Goal: Task Accomplishment & Management: Use online tool/utility

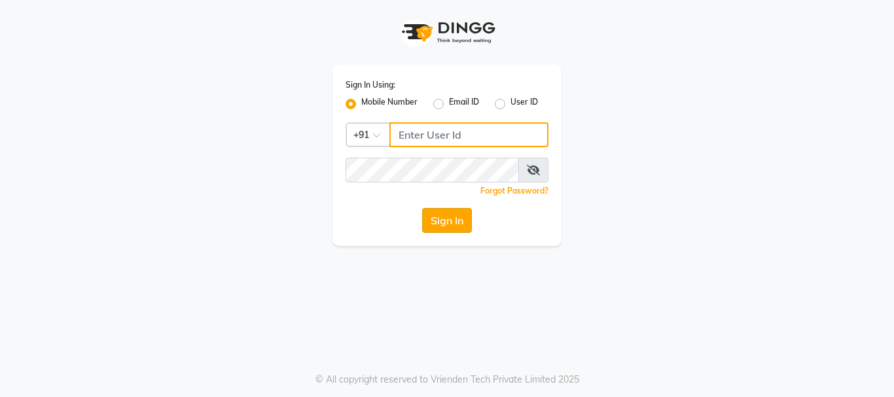
type input "8310049316"
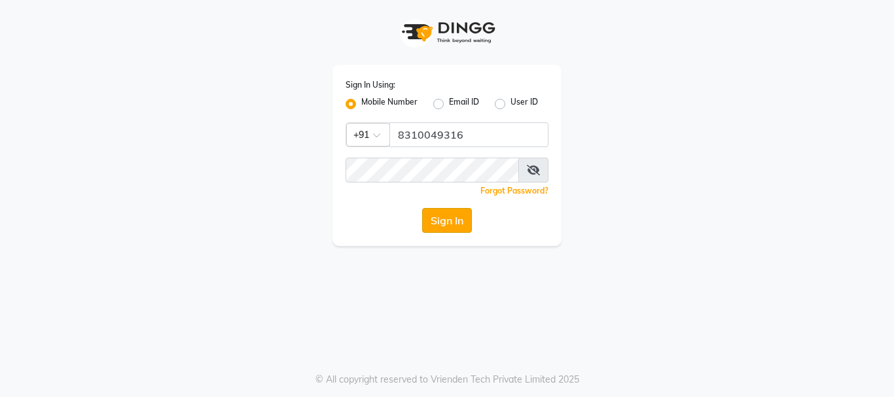
click at [456, 227] on button "Sign In" at bounding box center [447, 220] width 50 height 25
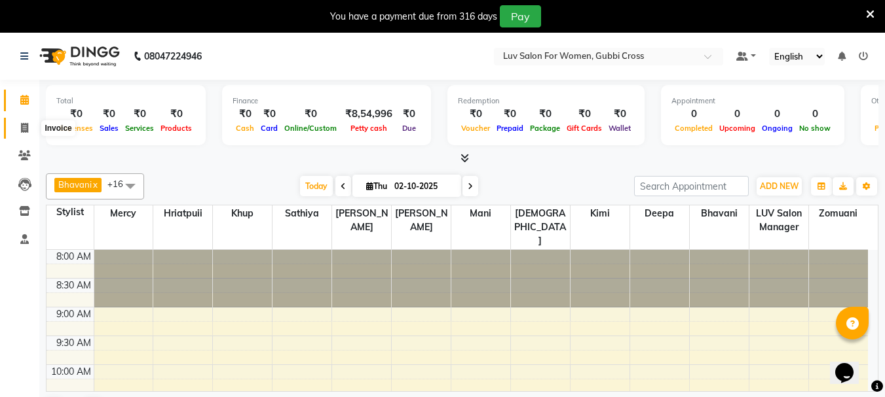
click at [16, 123] on span at bounding box center [24, 128] width 23 height 15
select select "7221"
select select "service"
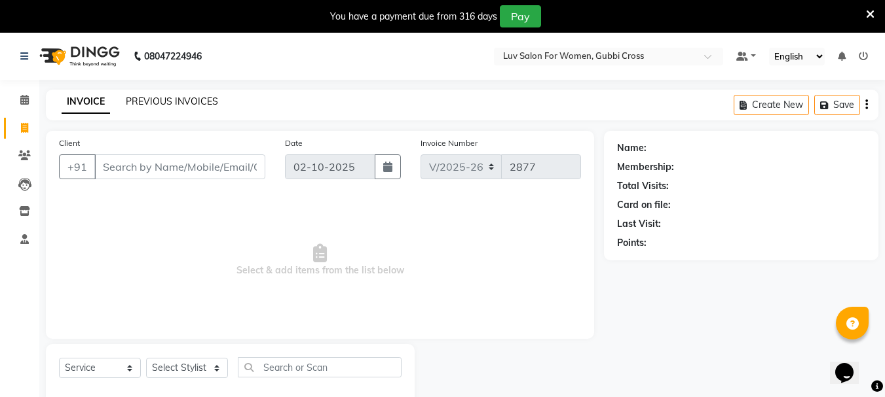
click at [181, 98] on link "PREVIOUS INVOICES" at bounding box center [172, 102] width 92 height 12
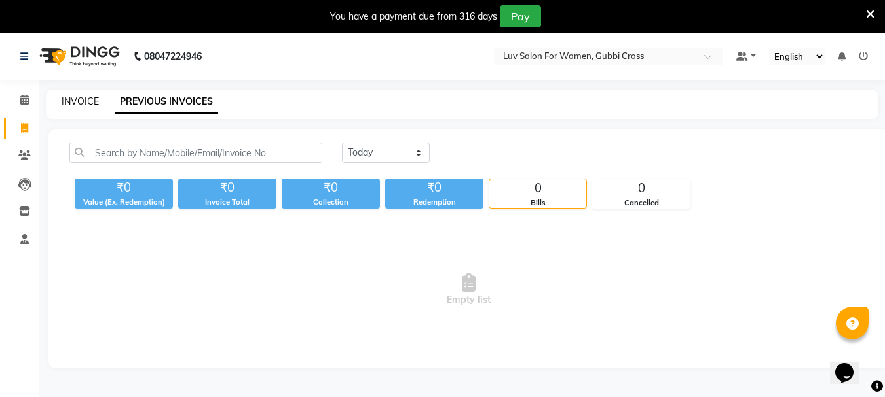
click at [71, 98] on link "INVOICE" at bounding box center [80, 102] width 37 height 12
select select "service"
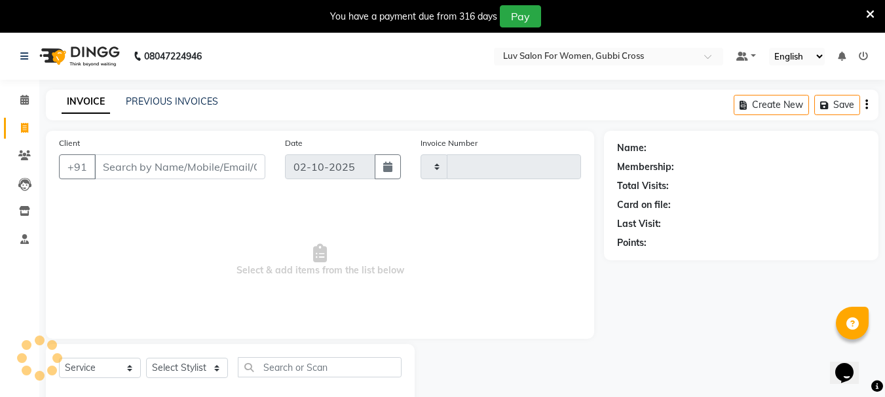
scroll to position [33, 0]
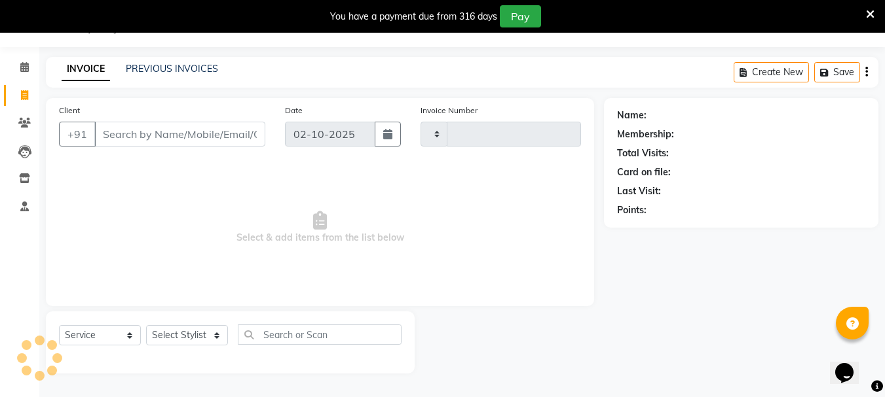
type input "2877"
select select "7221"
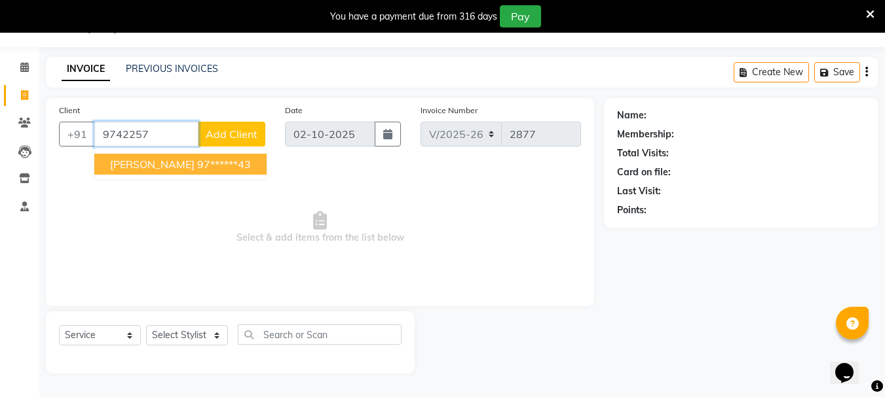
click at [197, 158] on ngb-highlight "97******43" at bounding box center [224, 164] width 54 height 13
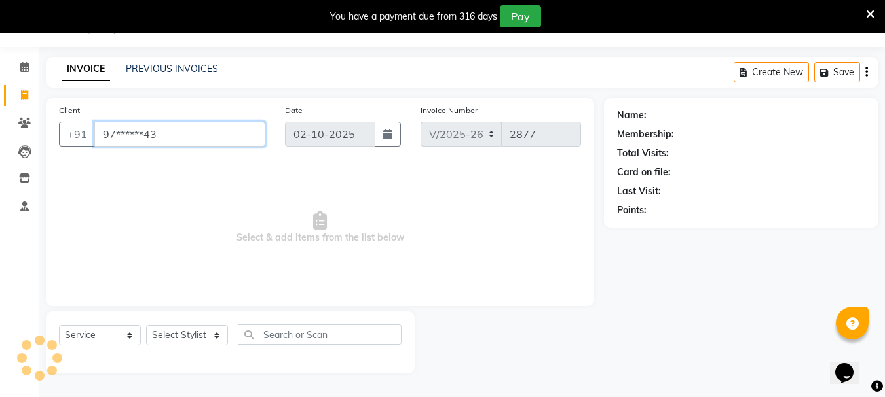
type input "97******43"
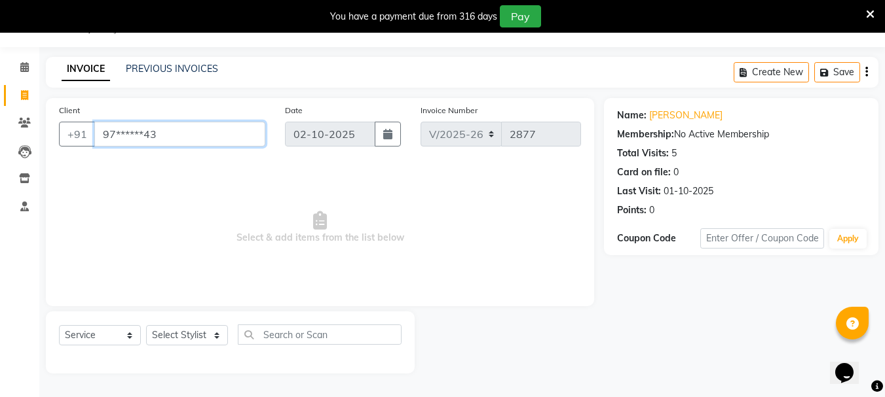
drag, startPoint x: 98, startPoint y: 131, endPoint x: 183, endPoint y: 138, distance: 86.1
click at [183, 138] on input "97******43" at bounding box center [179, 134] width 171 height 25
click at [26, 115] on link "Clients" at bounding box center [19, 124] width 31 height 22
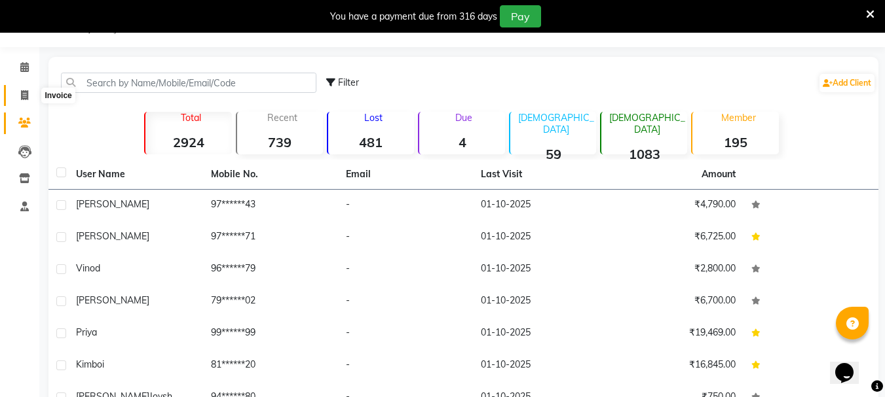
click at [28, 97] on icon at bounding box center [24, 95] width 7 height 10
select select "service"
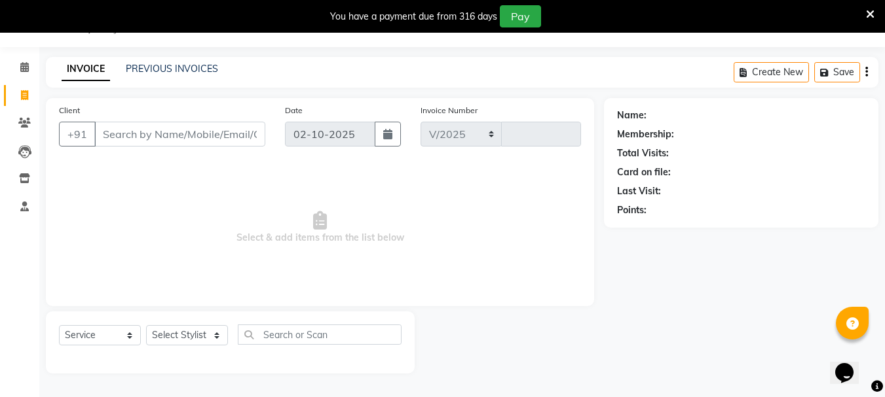
select select "7221"
type input "2877"
click at [122, 136] on input "Client" at bounding box center [179, 134] width 171 height 25
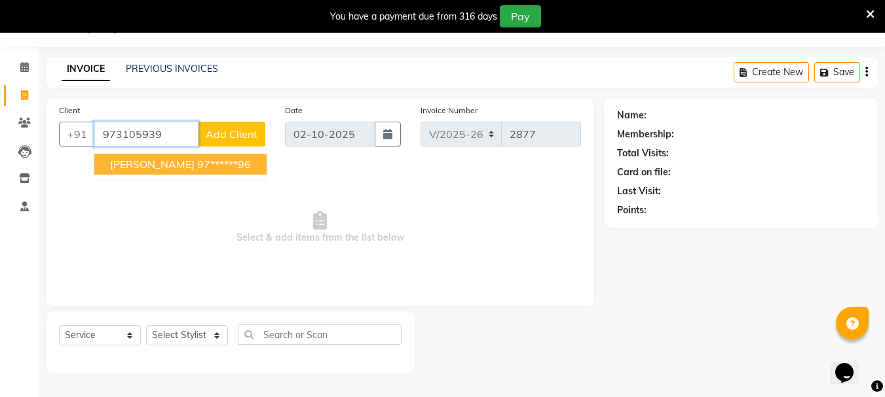
click at [197, 163] on ngb-highlight "97******96" at bounding box center [224, 164] width 54 height 13
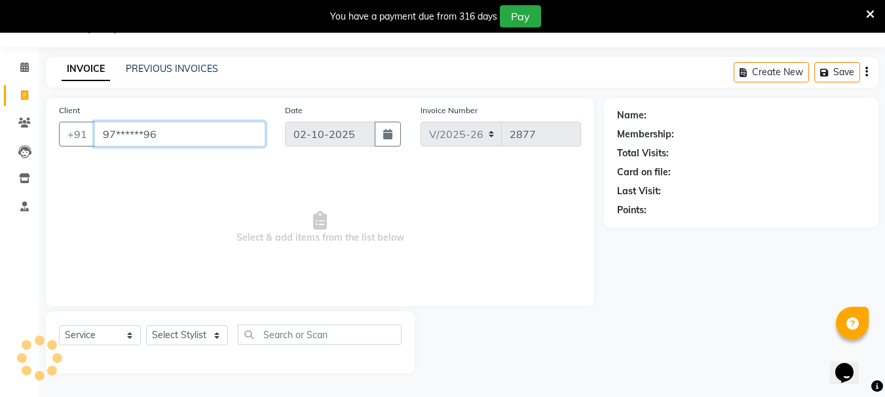
type input "97******96"
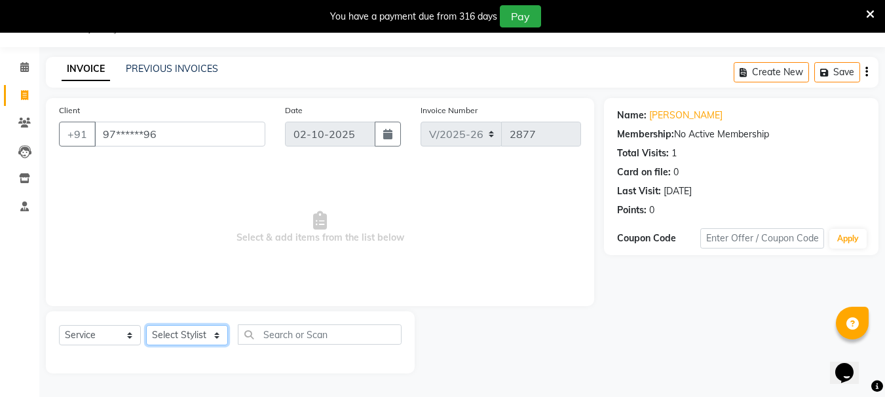
click at [187, 327] on select "Select Stylist [PERSON_NAME] Buati [PERSON_NAME] Hriatpuii [PERSON_NAME] Kimi L…" at bounding box center [187, 335] width 82 height 20
select select "85521"
click at [146, 325] on select "Select Stylist [PERSON_NAME] Buati [PERSON_NAME] Hriatpuii [PERSON_NAME] Kimi L…" at bounding box center [187, 335] width 82 height 20
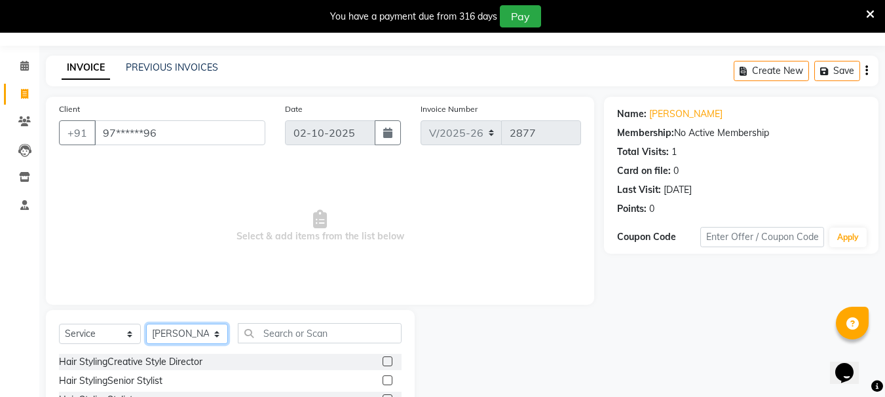
scroll to position [160, 0]
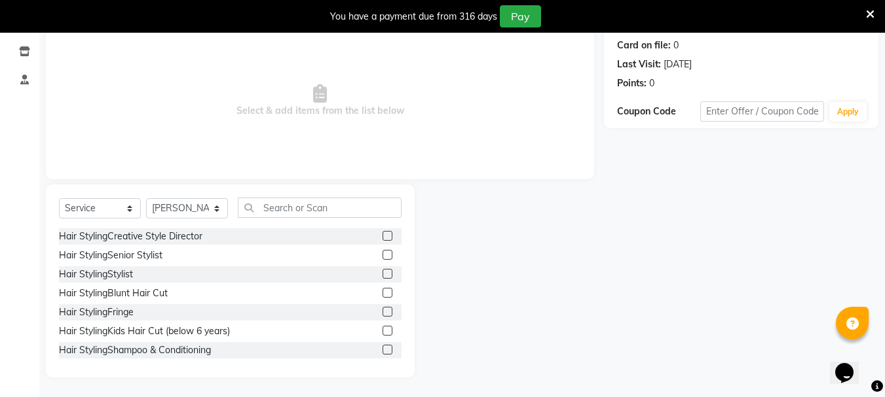
click at [382, 255] on label at bounding box center [387, 255] width 10 height 10
click at [382, 255] on input "checkbox" at bounding box center [386, 255] width 9 height 9
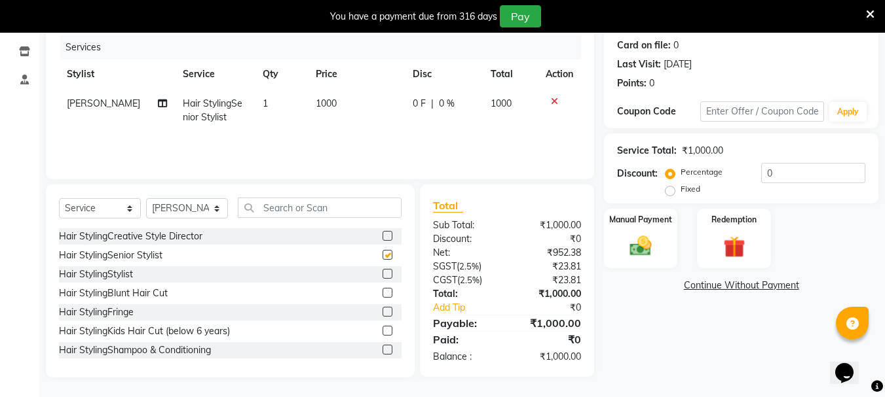
checkbox input "false"
click at [452, 98] on div "0 F | 0 %" at bounding box center [443, 104] width 62 height 14
select select "85521"
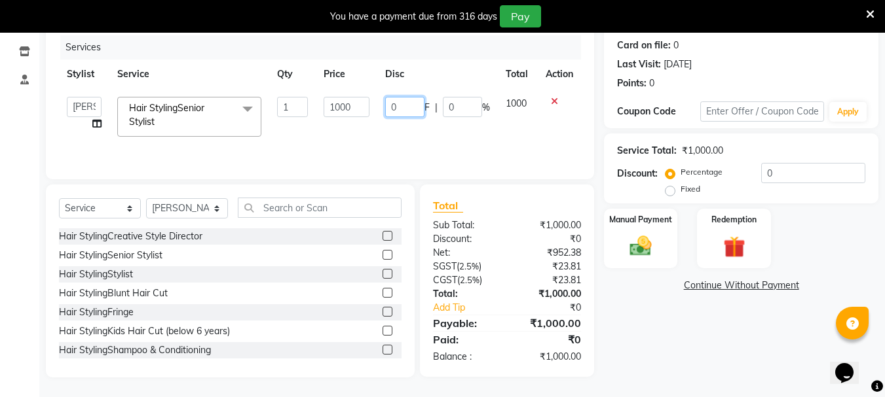
click at [407, 107] on input "0" at bounding box center [404, 107] width 39 height 20
type input "500"
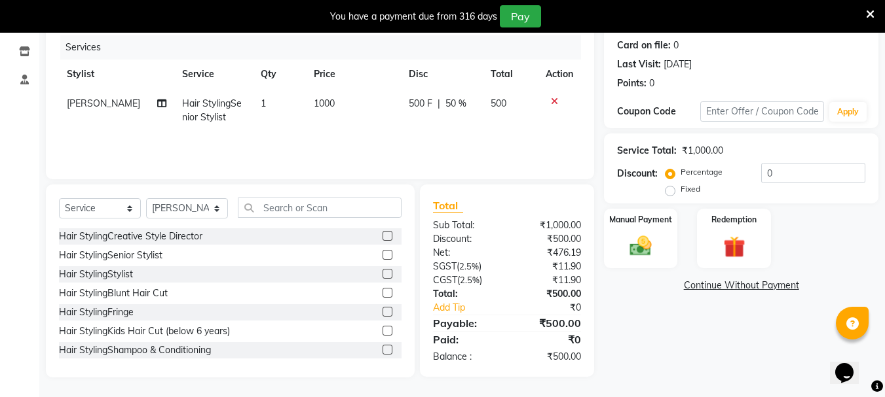
click at [509, 128] on td "500" at bounding box center [510, 110] width 55 height 43
select select "85521"
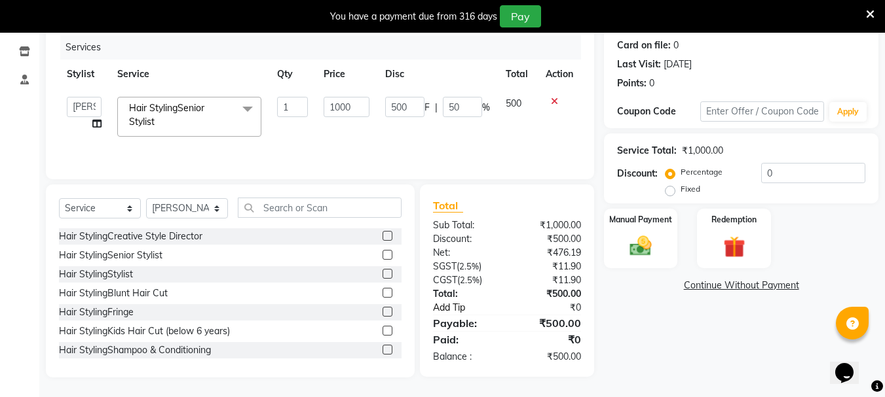
click at [449, 309] on link "Add Tip" at bounding box center [472, 308] width 98 height 14
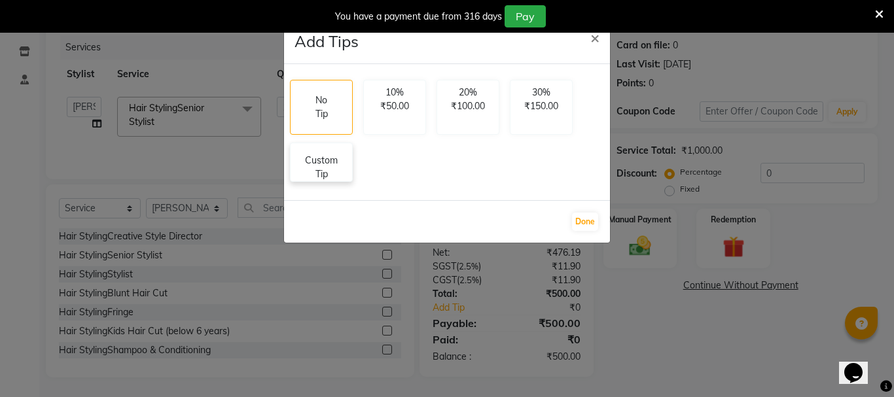
click at [334, 172] on p "Custom Tip" at bounding box center [322, 167] width 46 height 27
select select "85521"
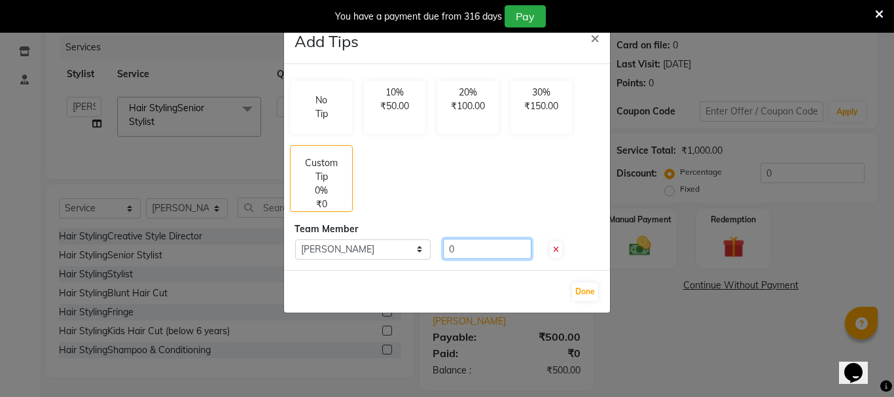
click at [484, 255] on input "0" at bounding box center [487, 249] width 88 height 20
type input "100"
click at [583, 289] on button "Done" at bounding box center [585, 292] width 26 height 18
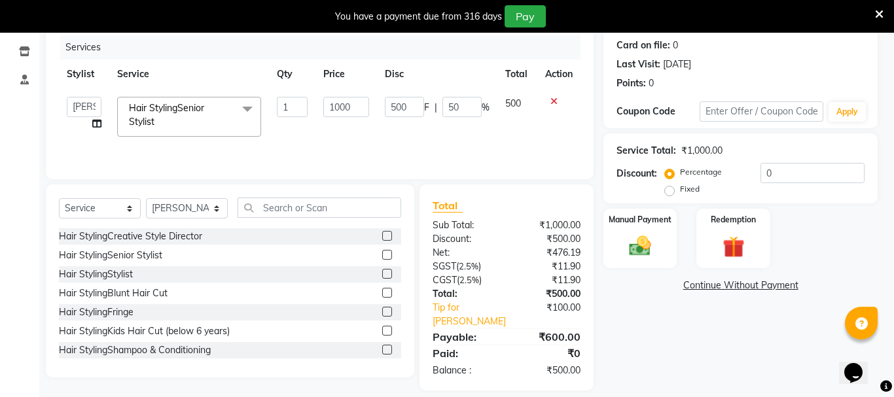
click at [658, 234] on img at bounding box center [640, 246] width 35 height 25
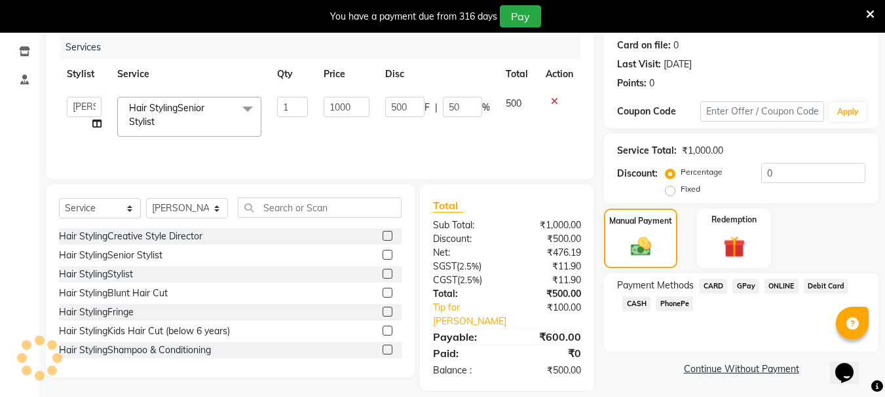
click at [744, 289] on span "GPay" at bounding box center [745, 286] width 27 height 15
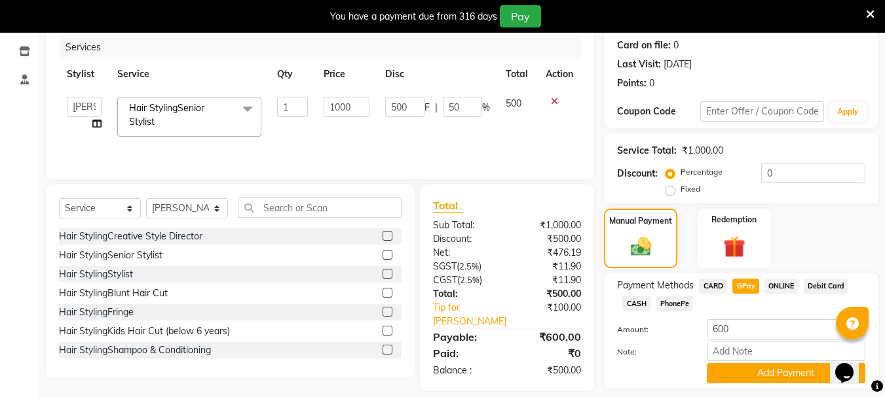
click at [752, 384] on div "Payment Methods CARD GPay ONLINE Debit Card CASH PhonePe Amount: 600 Note: Add …" at bounding box center [741, 331] width 274 height 115
click at [757, 373] on button "Add Payment" at bounding box center [785, 373] width 158 height 20
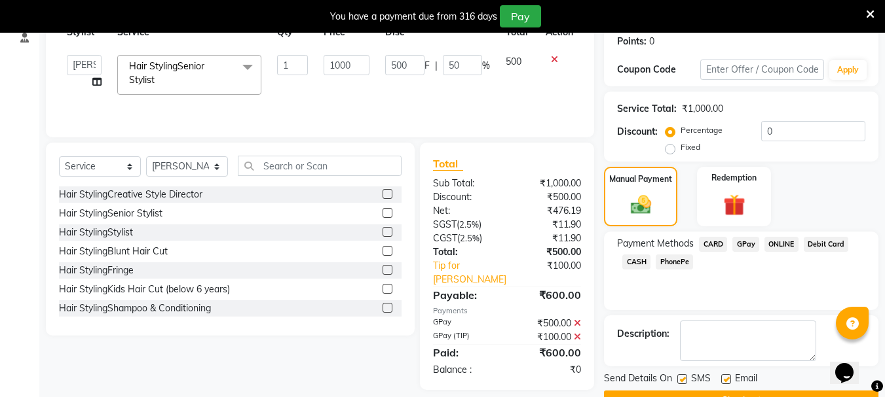
scroll to position [225, 0]
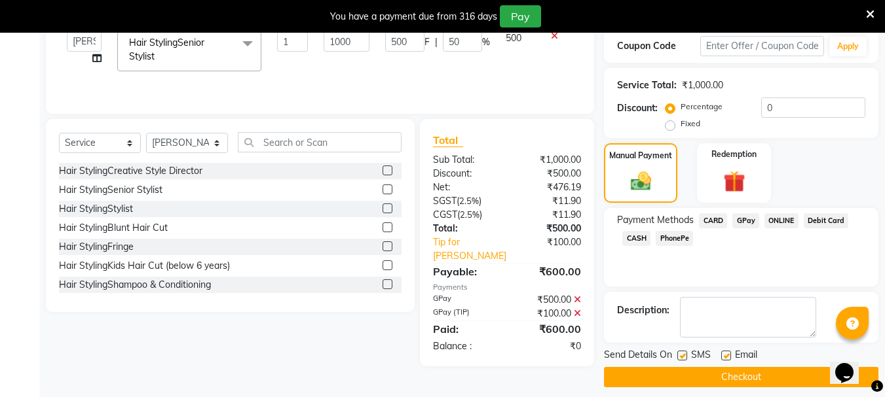
click at [757, 372] on button "Checkout" at bounding box center [741, 377] width 274 height 20
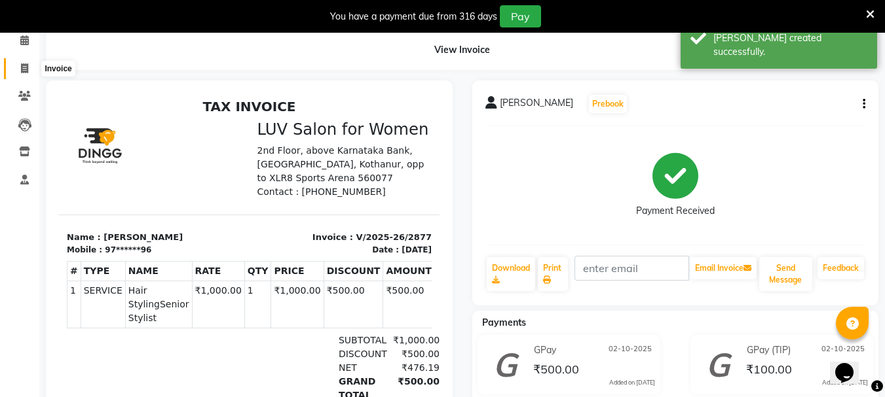
click at [20, 64] on span at bounding box center [24, 69] width 23 height 15
select select "service"
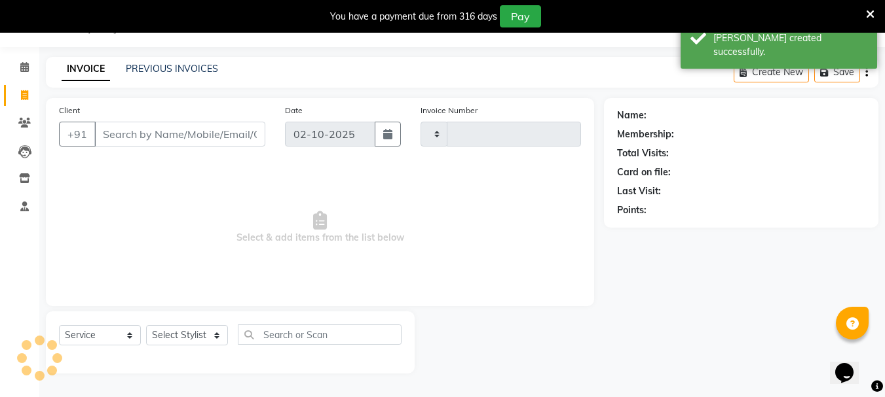
type input "2878"
select select "7221"
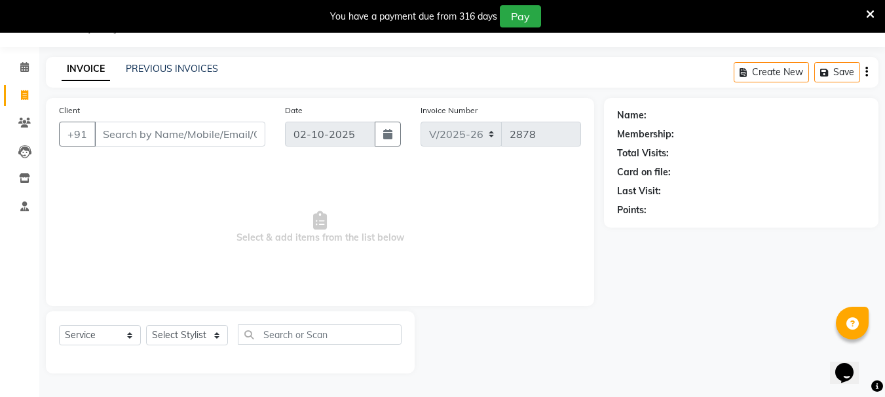
click at [418, 253] on span "Select & add items from the list below" at bounding box center [320, 227] width 522 height 131
